Goal: Task Accomplishment & Management: Complete application form

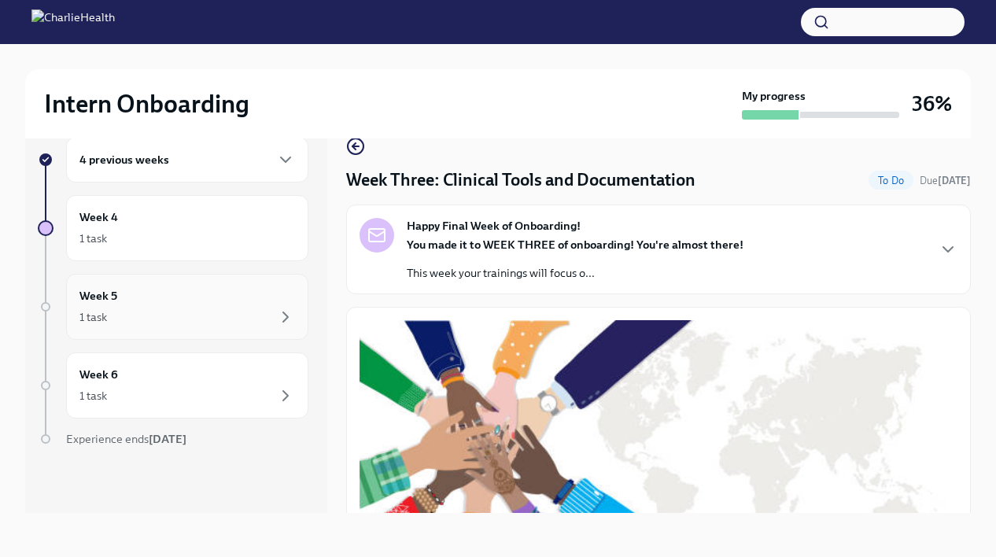
click at [264, 336] on div "Week 5 1 task" at bounding box center [187, 307] width 242 height 66
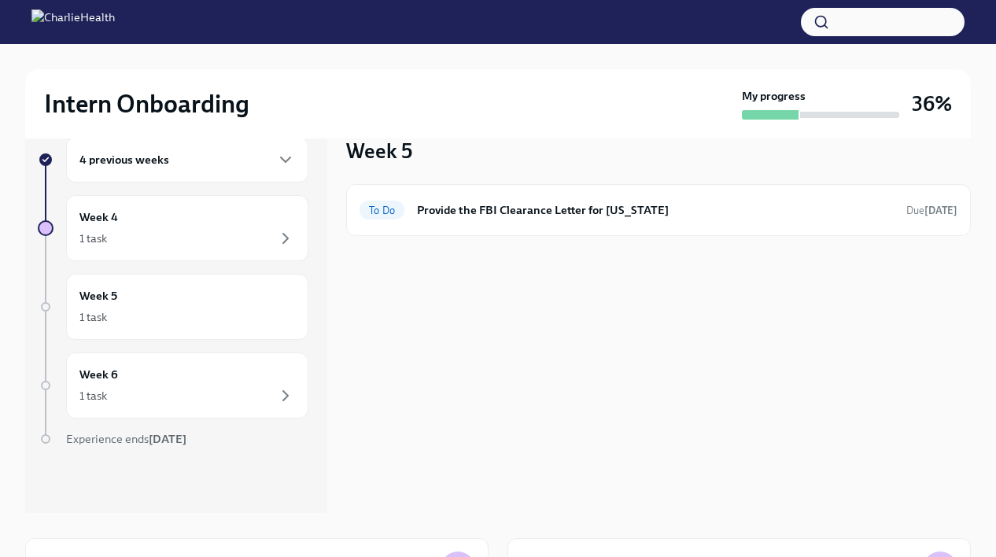
scroll to position [28, 0]
click at [234, 240] on div "1 task" at bounding box center [187, 237] width 216 height 19
click at [465, 220] on div "To Do Provide the FBI Clearance Letter for [US_STATE] Due [DATE]" at bounding box center [658, 209] width 598 height 25
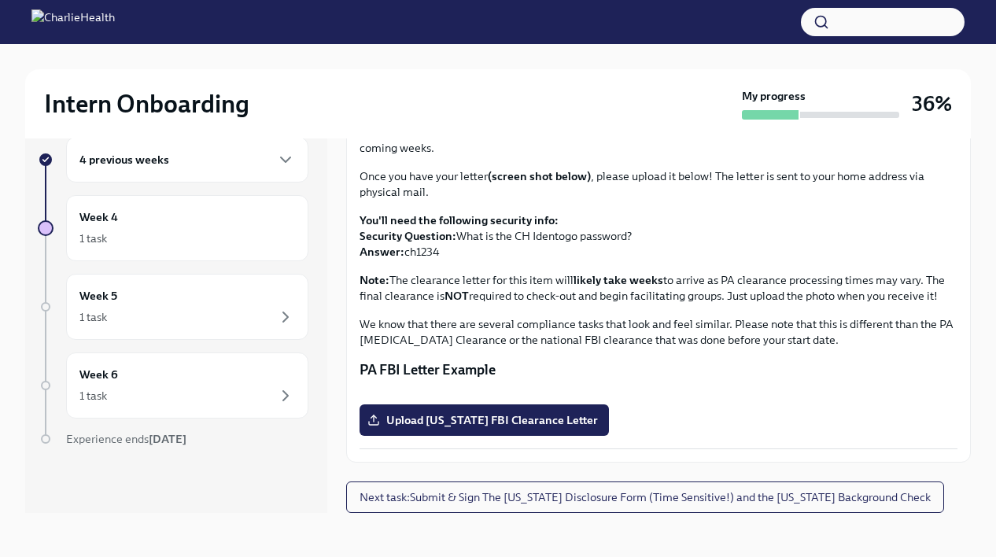
scroll to position [293, 0]
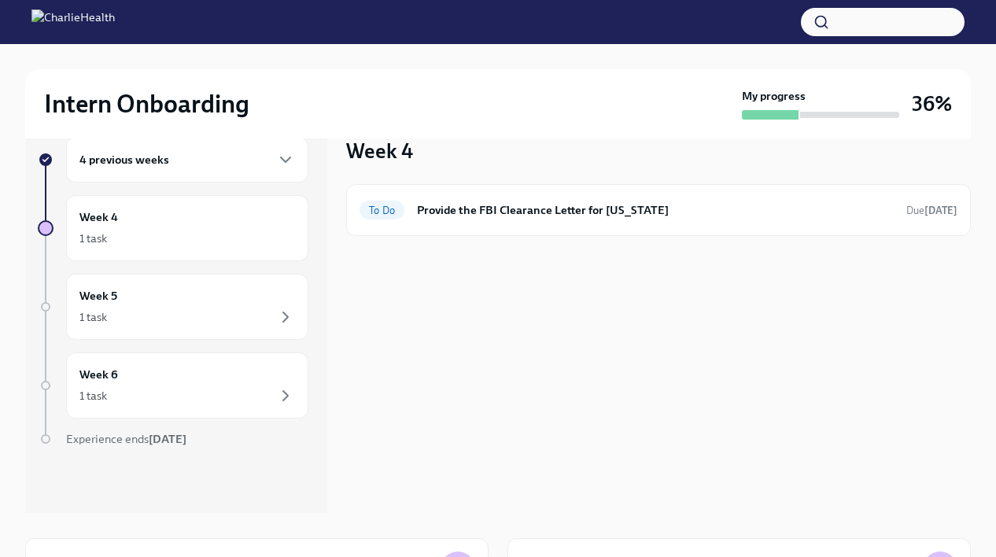
scroll to position [28, 0]
click at [461, 207] on h6 "Provide the FBI Clearance Letter for [US_STATE]" at bounding box center [655, 209] width 477 height 17
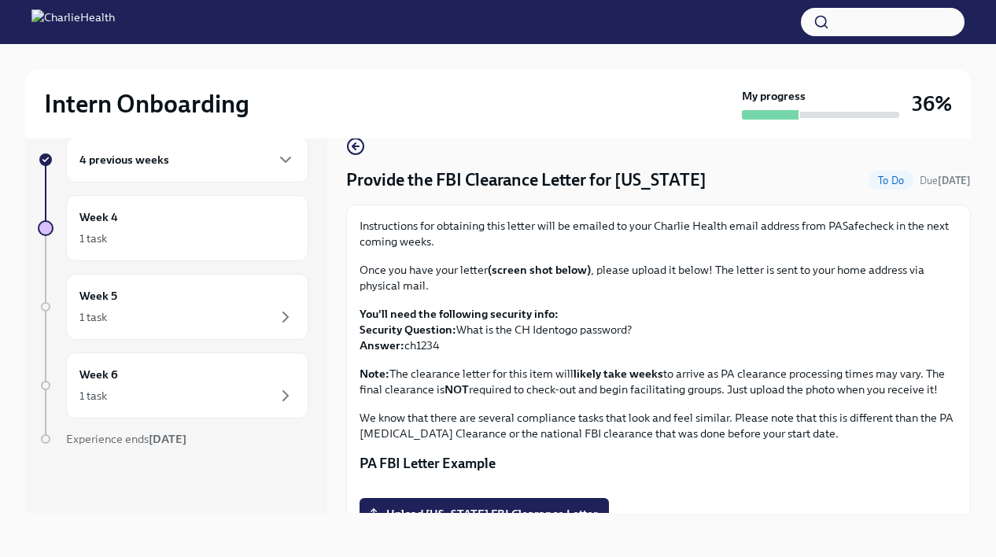
drag, startPoint x: 405, startPoint y: 348, endPoint x: 449, endPoint y: 348, distance: 44.0
click at [450, 348] on p "You'll need the following security info: Security Question: What is the CH Iden…" at bounding box center [658, 329] width 598 height 47
copy p "ch1234"
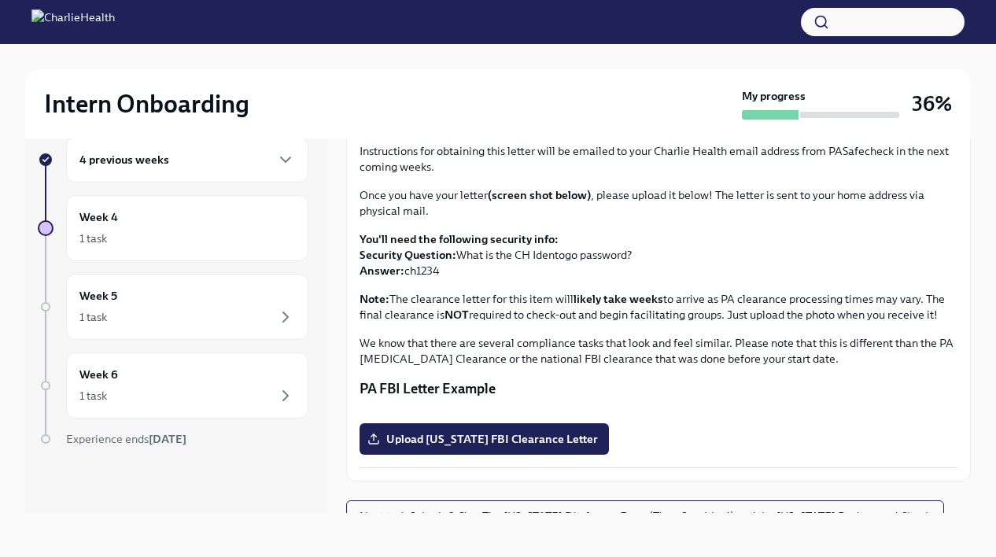
scroll to position [293, 0]
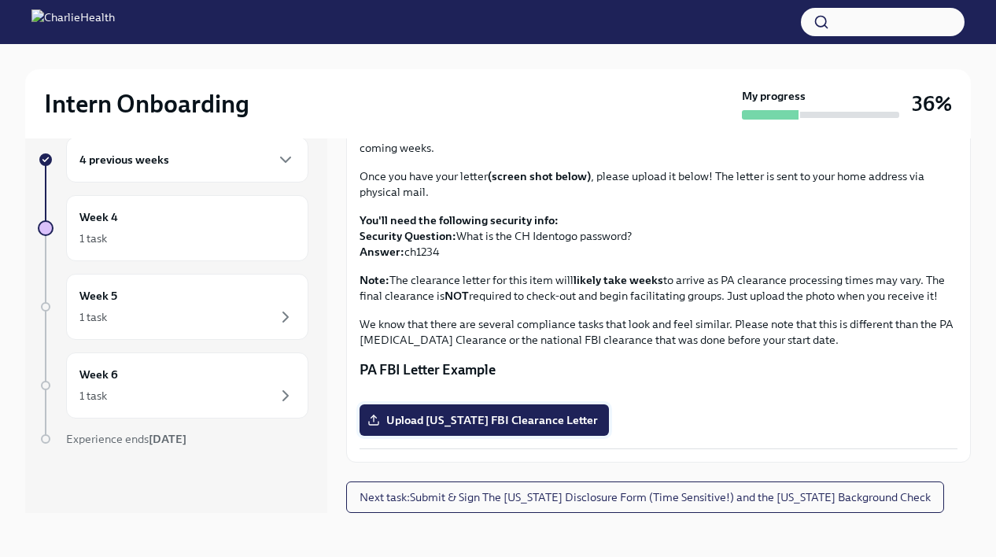
click at [451, 416] on span "Upload [US_STATE] FBI Clearance Letter" at bounding box center [483, 420] width 227 height 16
click at [0, 0] on input "Upload [US_STATE] FBI Clearance Letter" at bounding box center [0, 0] width 0 height 0
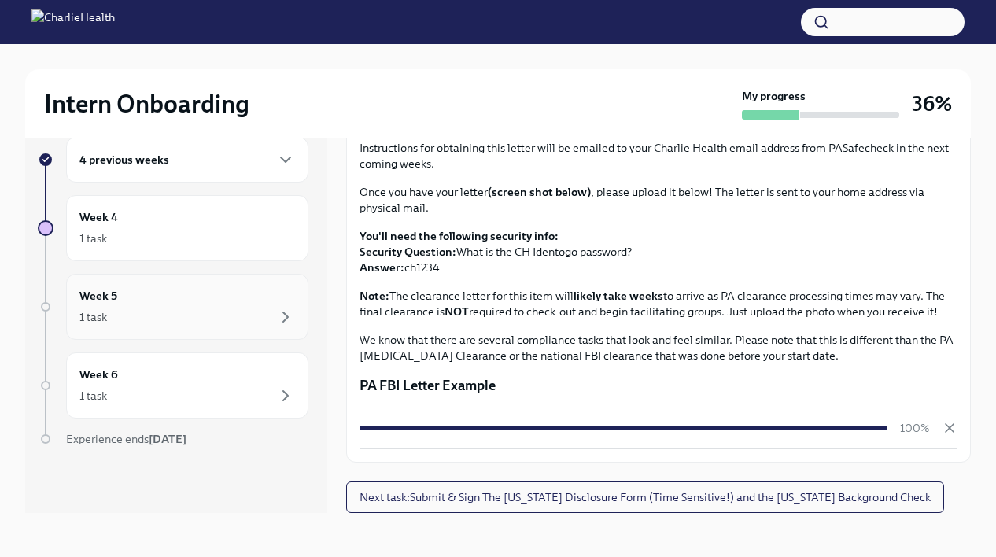
click at [212, 309] on div "1 task" at bounding box center [187, 317] width 216 height 19
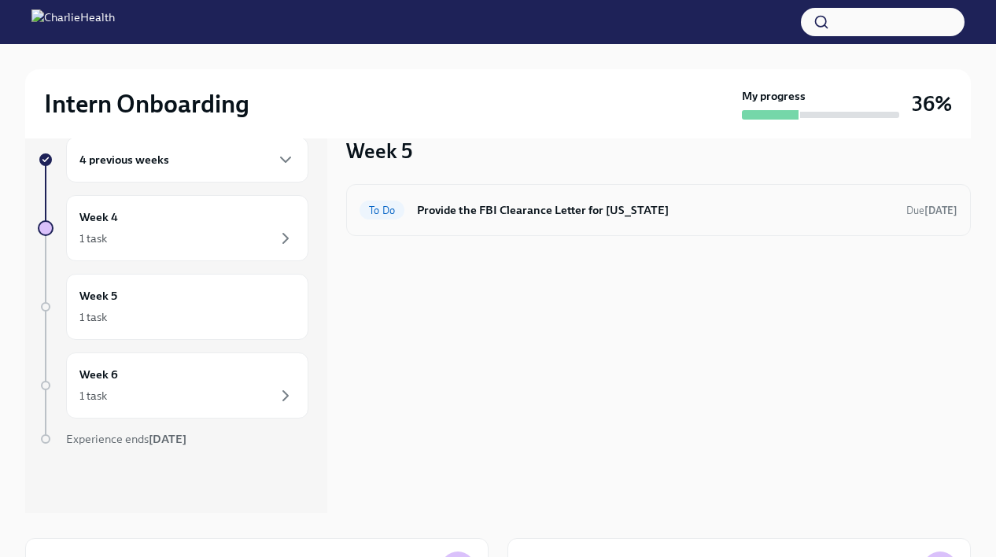
click at [439, 229] on div "To Do Provide the FBI Clearance Letter for [US_STATE] Due [DATE]" at bounding box center [658, 210] width 625 height 52
click at [477, 208] on h6 "Provide the FBI Clearance Letter for [US_STATE]" at bounding box center [655, 209] width 477 height 17
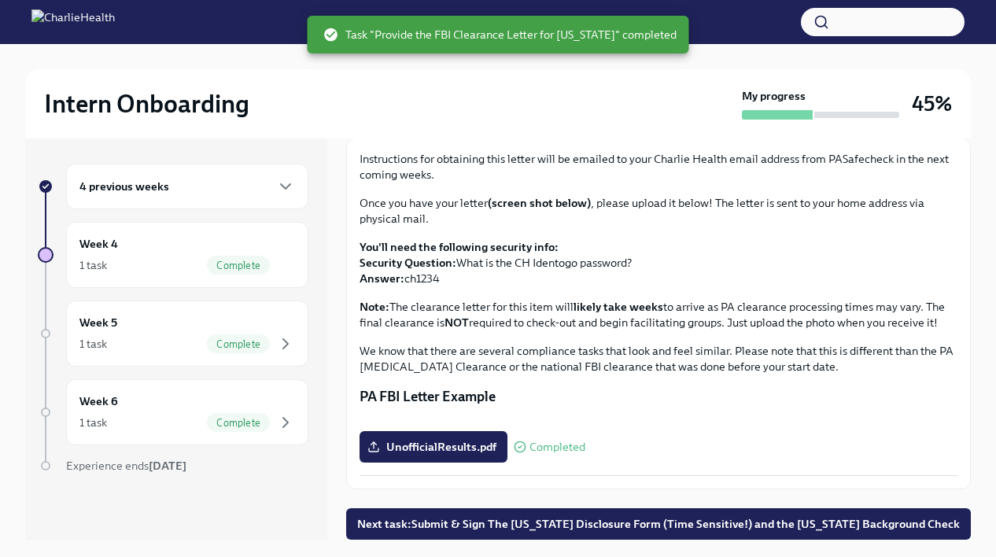
click at [271, 186] on div "4 previous weeks" at bounding box center [187, 186] width 216 height 19
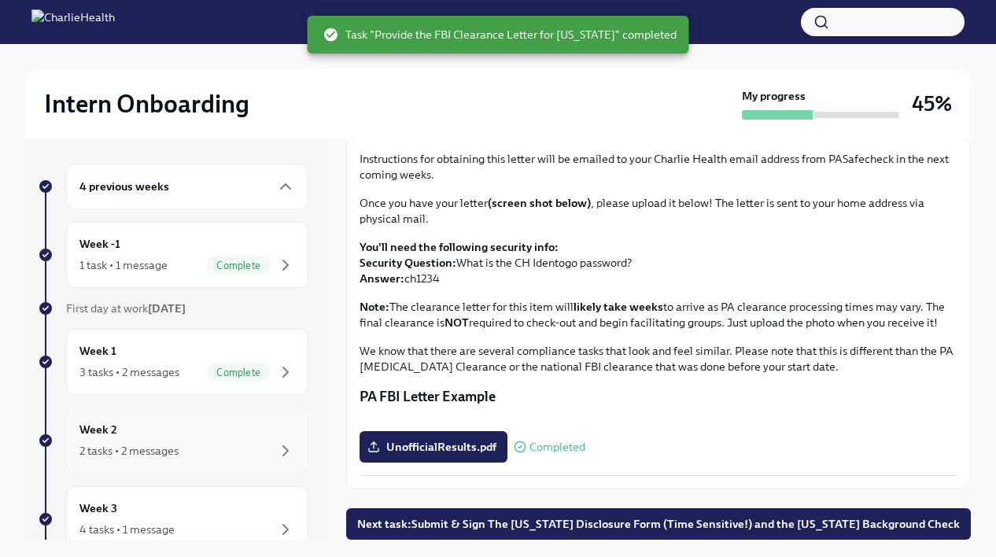
click at [234, 444] on div "2 tasks • 2 messages" at bounding box center [187, 450] width 216 height 19
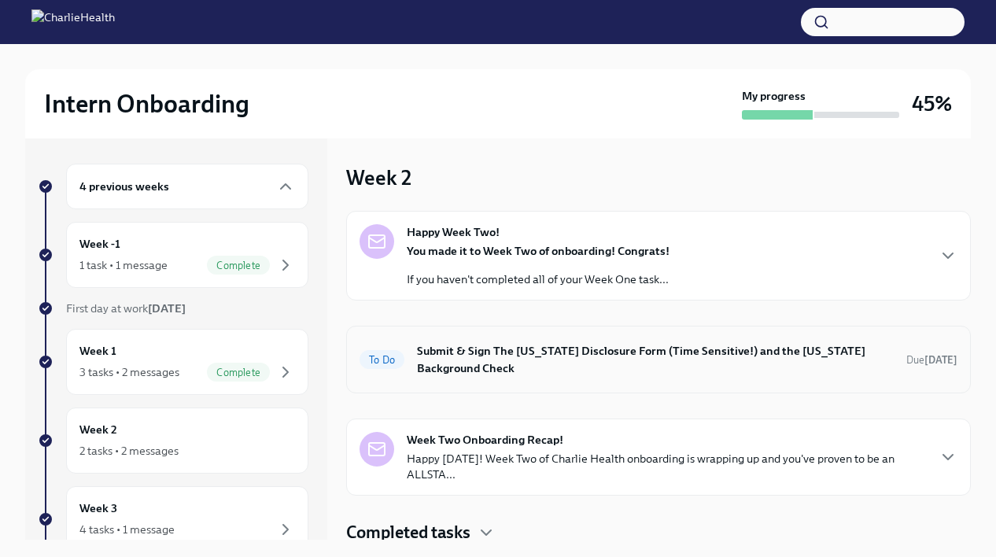
click at [455, 367] on h6 "Submit & Sign The [US_STATE] Disclosure Form (Time Sensitive!) and the [US_STAT…" at bounding box center [655, 359] width 477 height 35
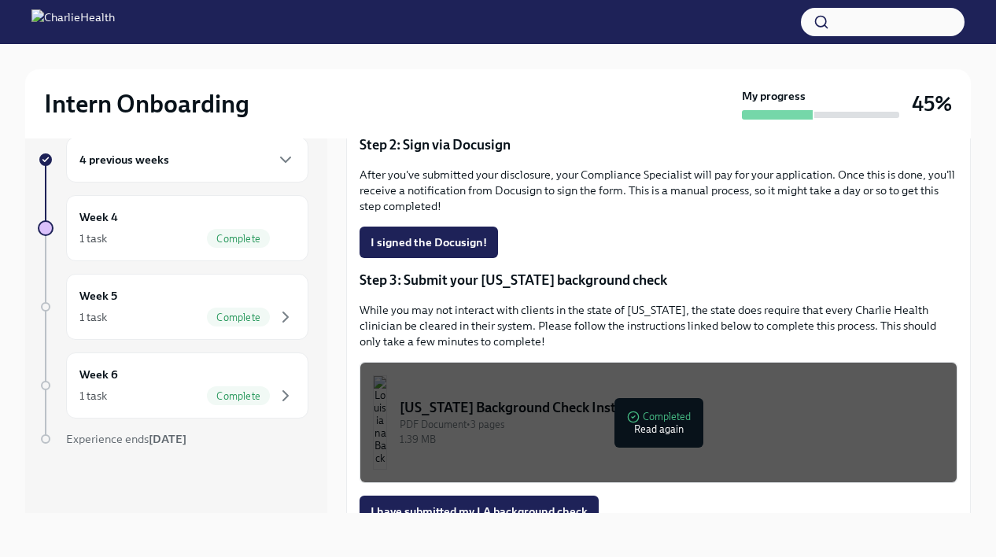
scroll to position [337, 0]
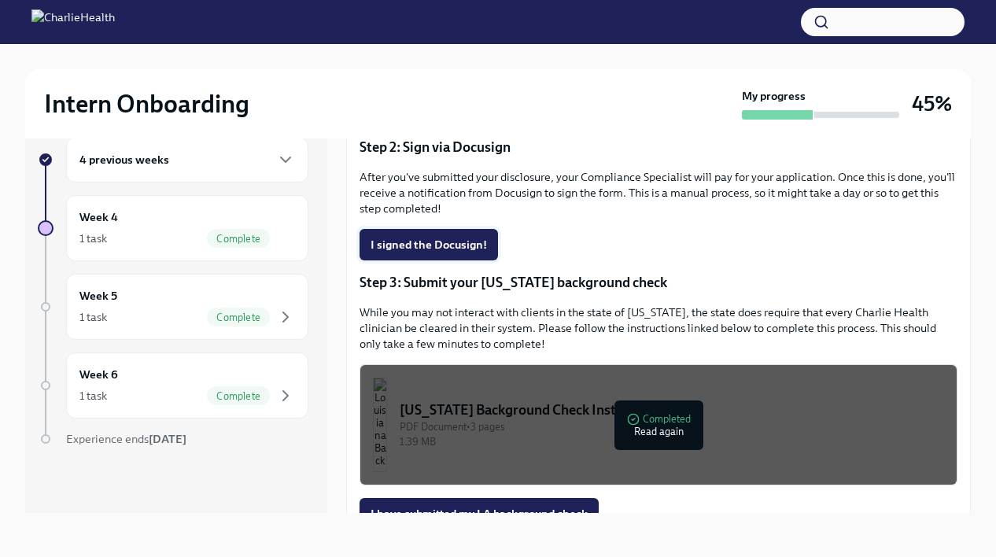
click at [462, 245] on span "I signed the Docusign!" at bounding box center [428, 245] width 116 height 16
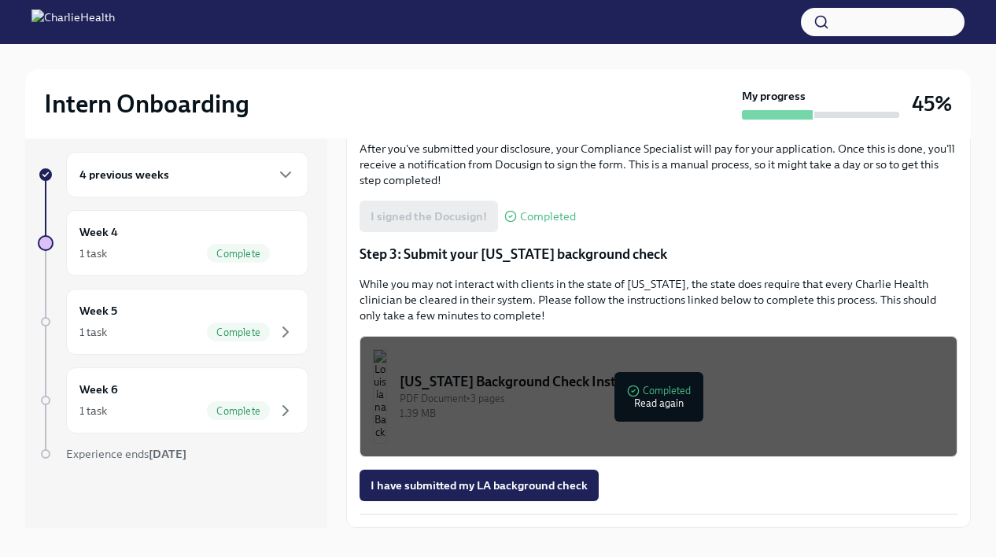
scroll to position [0, 0]
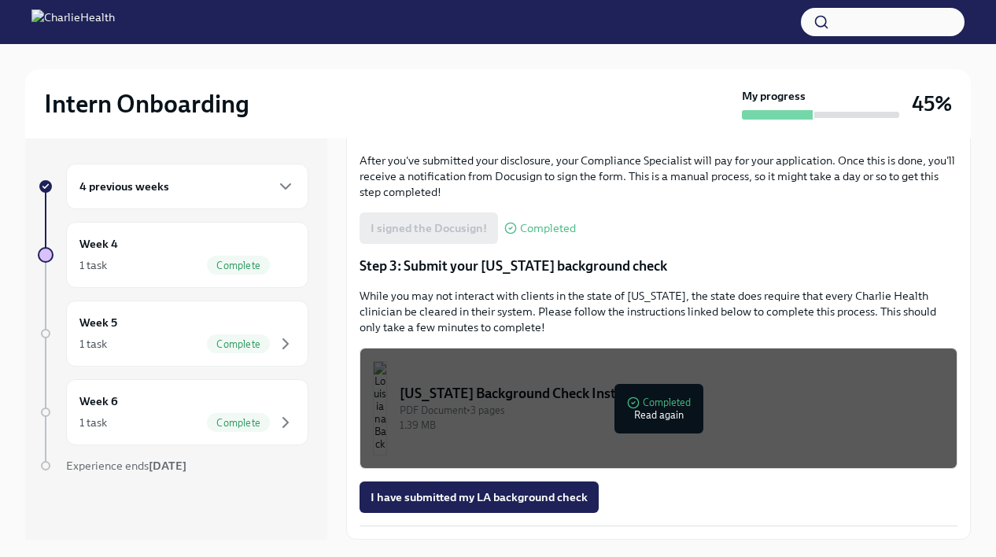
click at [521, 417] on div "PDF Document • 3 pages" at bounding box center [672, 410] width 544 height 15
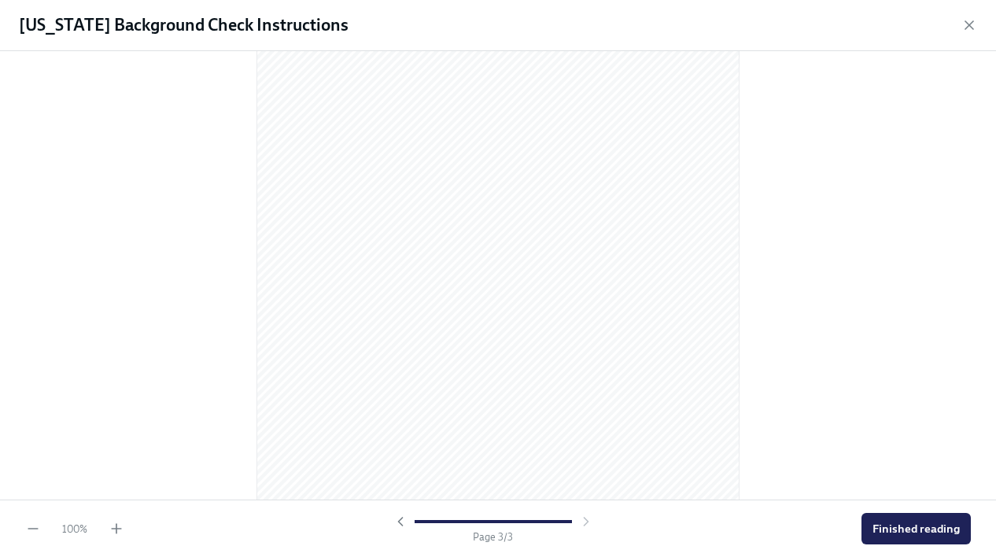
scroll to position [1476, 0]
click at [895, 533] on span "Finished reading" at bounding box center [915, 529] width 87 height 16
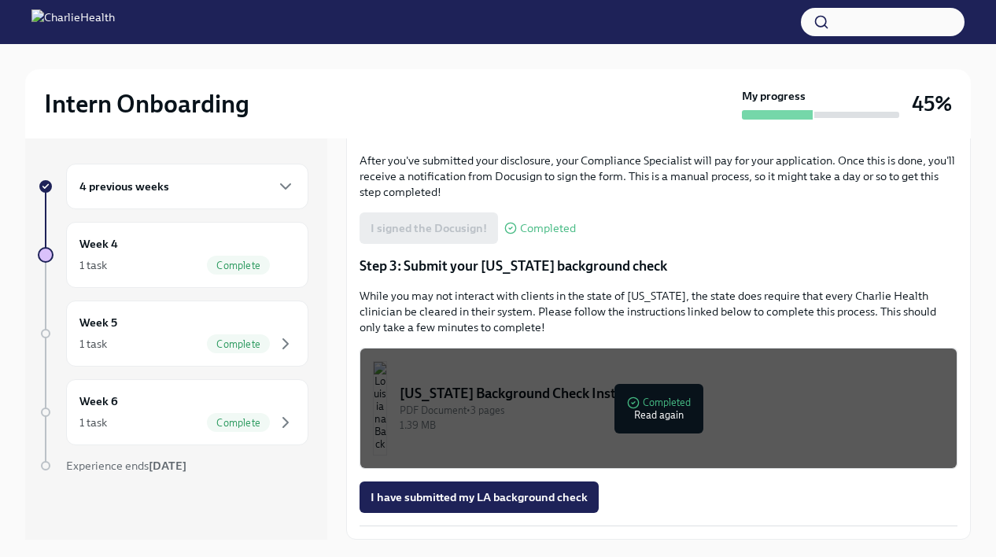
scroll to position [27, 0]
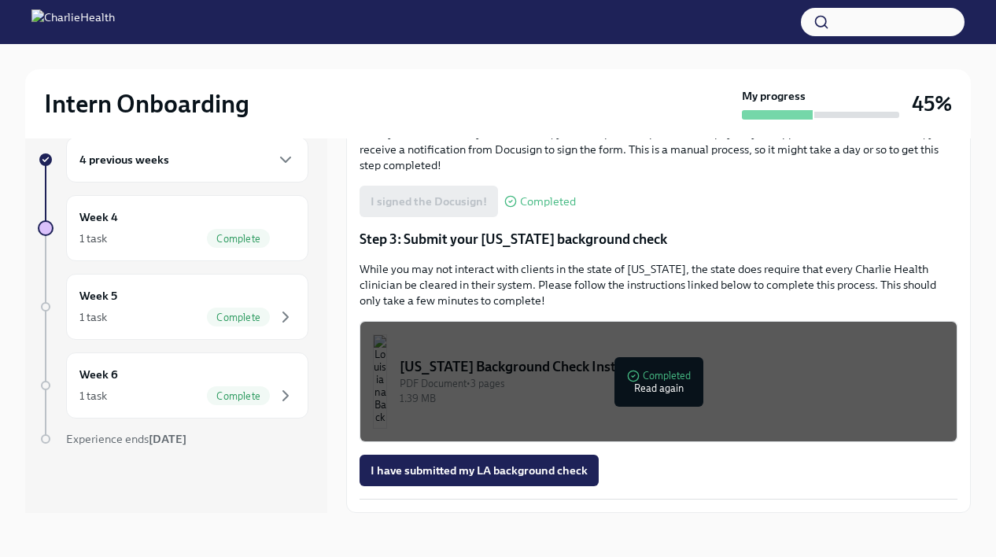
click at [594, 360] on div "[US_STATE] Background Check Instructions" at bounding box center [672, 366] width 544 height 19
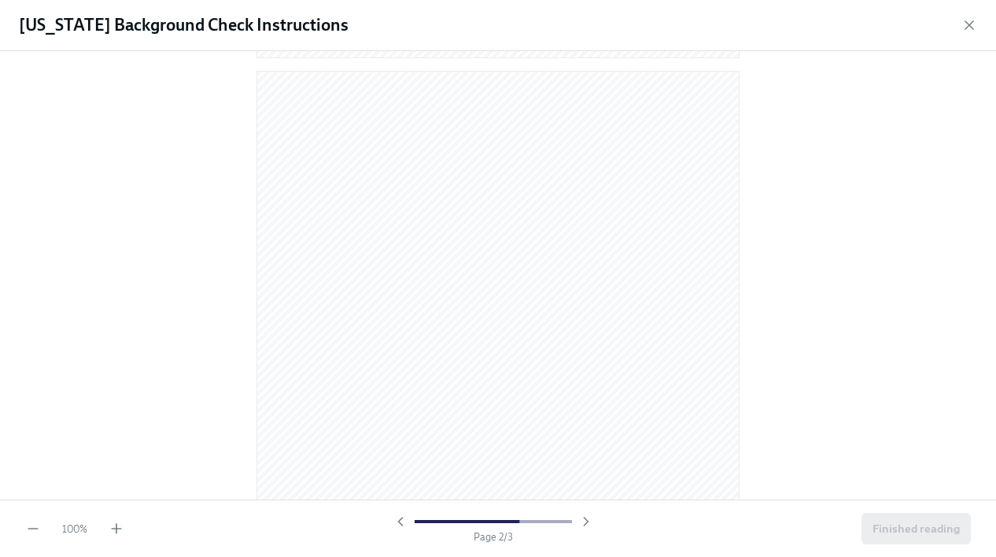
scroll to position [1476, 0]
click at [871, 518] on button "Finished reading" at bounding box center [915, 528] width 109 height 31
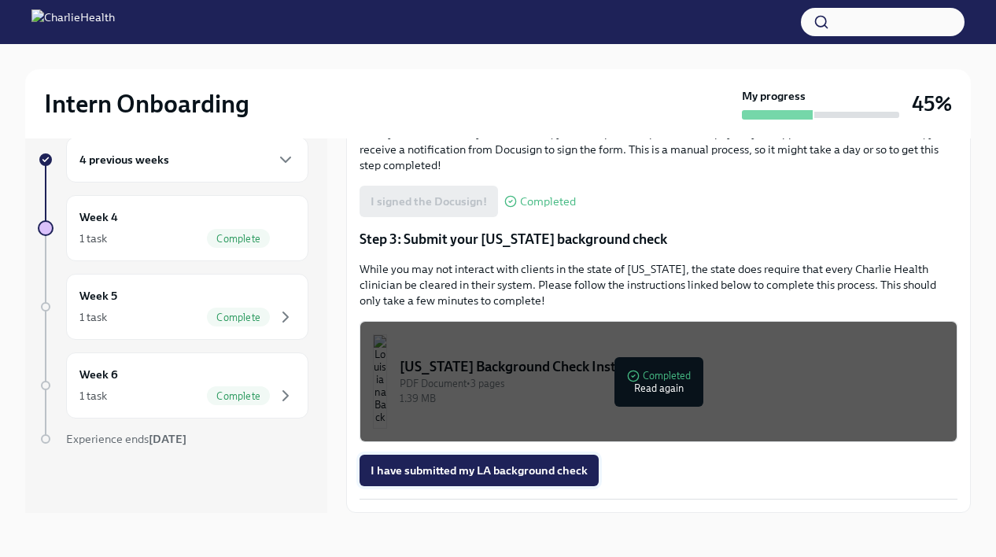
click at [516, 469] on span "I have submitted my LA background check" at bounding box center [478, 470] width 217 height 16
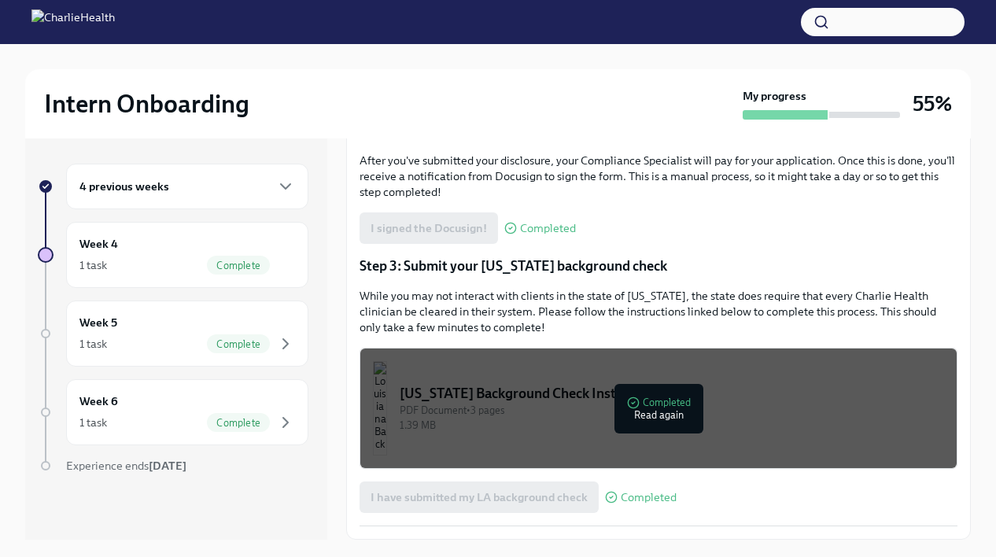
scroll to position [27, 0]
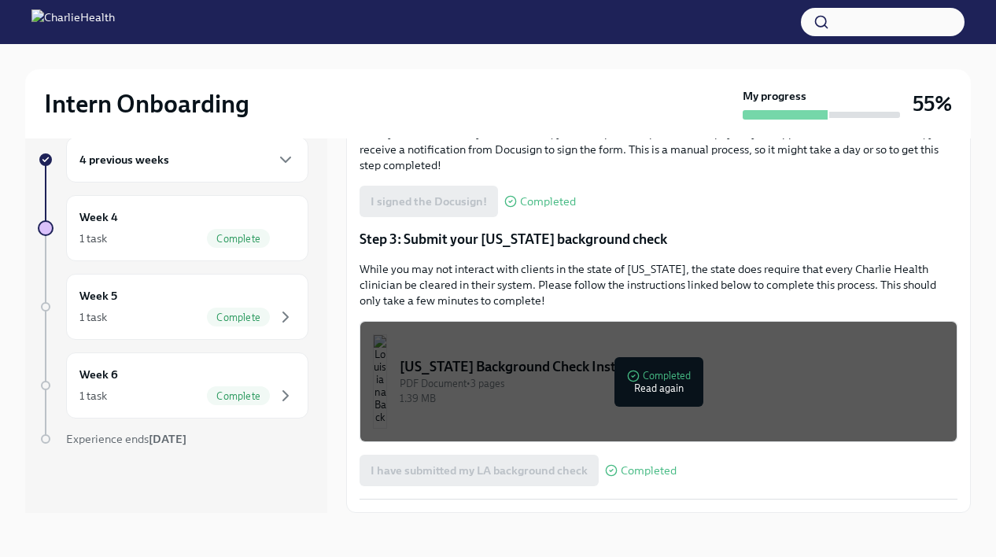
click at [262, 168] on div "4 previous weeks" at bounding box center [187, 159] width 216 height 19
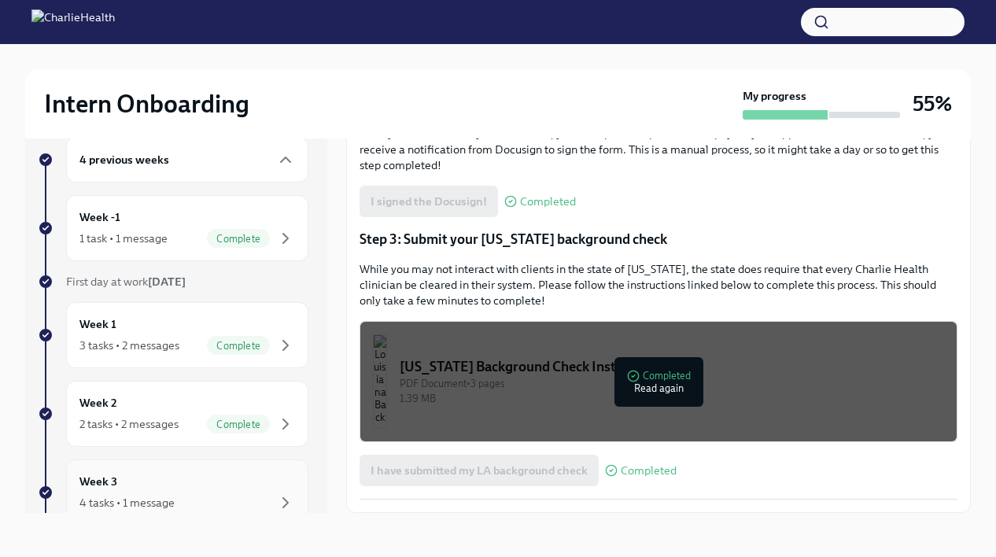
click at [223, 475] on div "Week 3 4 tasks • 1 message" at bounding box center [187, 492] width 216 height 39
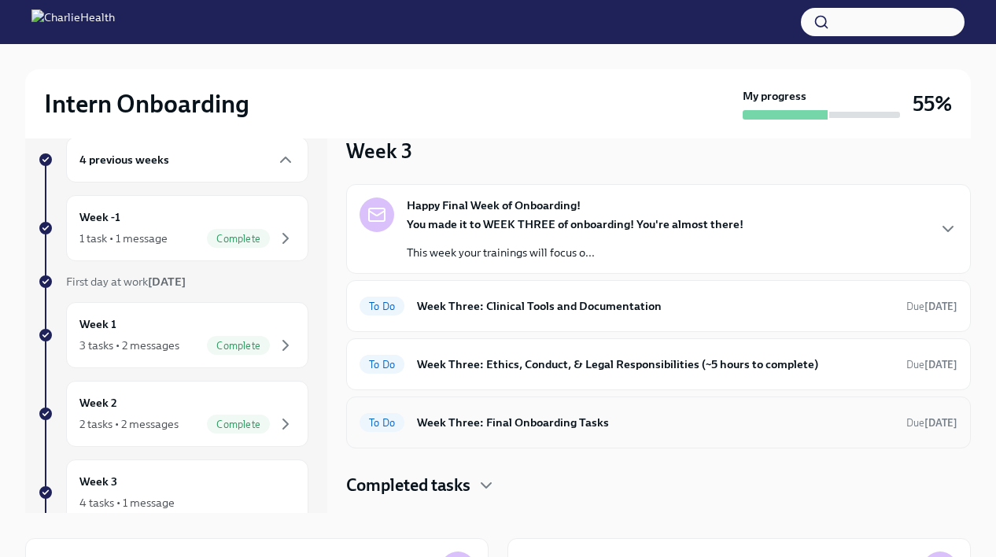
click at [480, 419] on h6 "Week Three: Final Onboarding Tasks" at bounding box center [655, 422] width 477 height 17
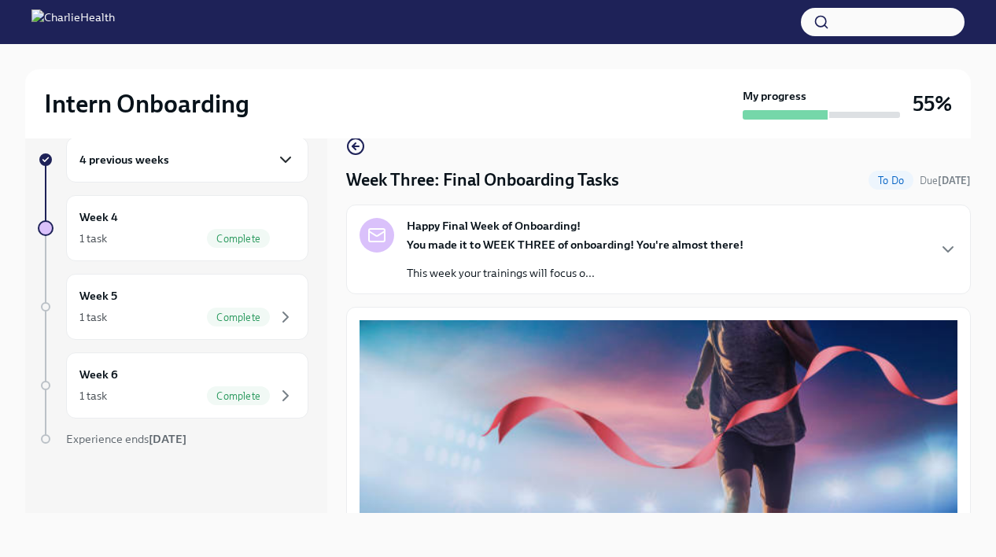
click at [277, 166] on icon "button" at bounding box center [285, 159] width 19 height 19
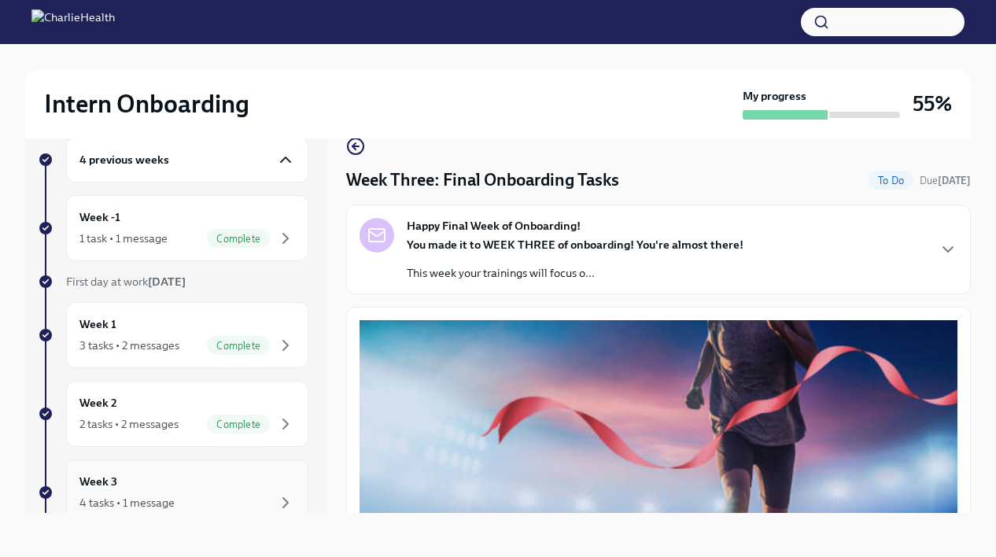
click at [214, 478] on div "Week 3 4 tasks • 1 message" at bounding box center [187, 492] width 216 height 39
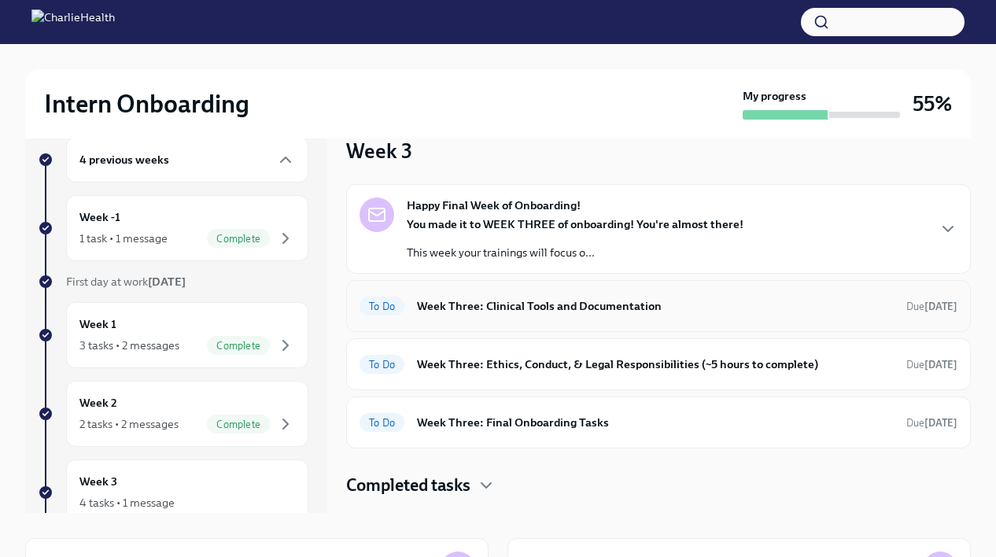
click at [434, 322] on div "To Do Week Three: Clinical Tools and Documentation Due [DATE]" at bounding box center [658, 306] width 625 height 52
click at [465, 300] on h6 "Week Three: Clinical Tools and Documentation" at bounding box center [655, 305] width 477 height 17
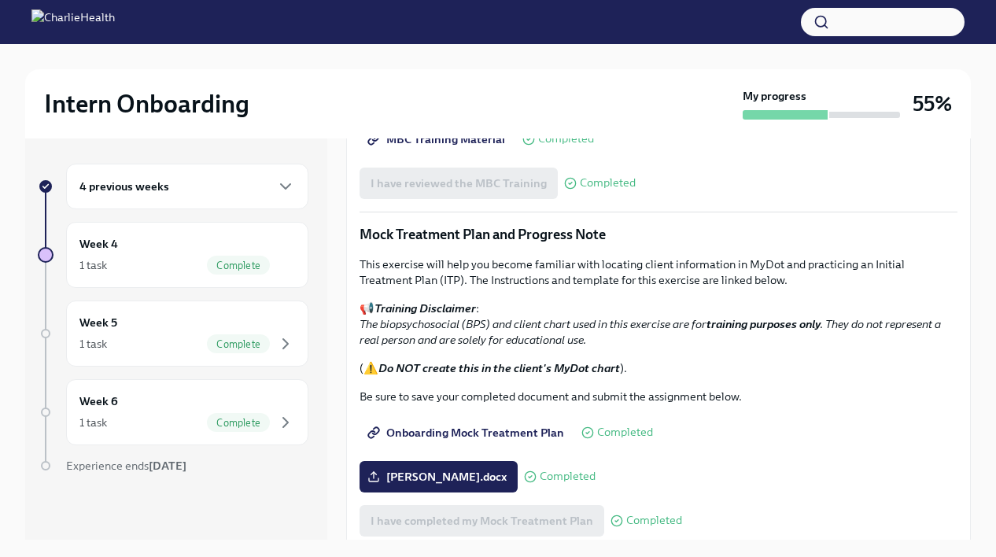
scroll to position [750, 0]
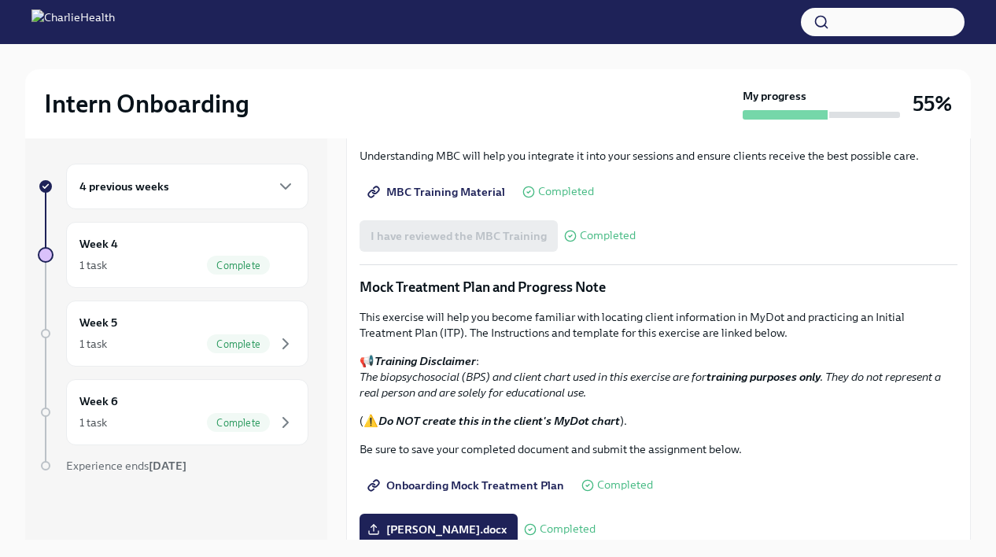
click at [229, 196] on div "4 previous weeks" at bounding box center [187, 187] width 242 height 46
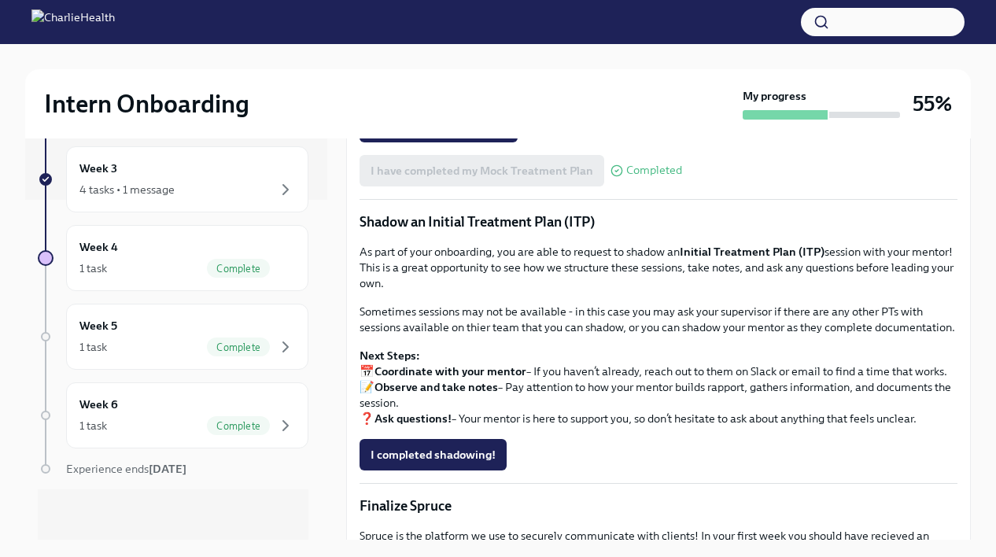
scroll to position [1151, 0]
